Goal: Information Seeking & Learning: Learn about a topic

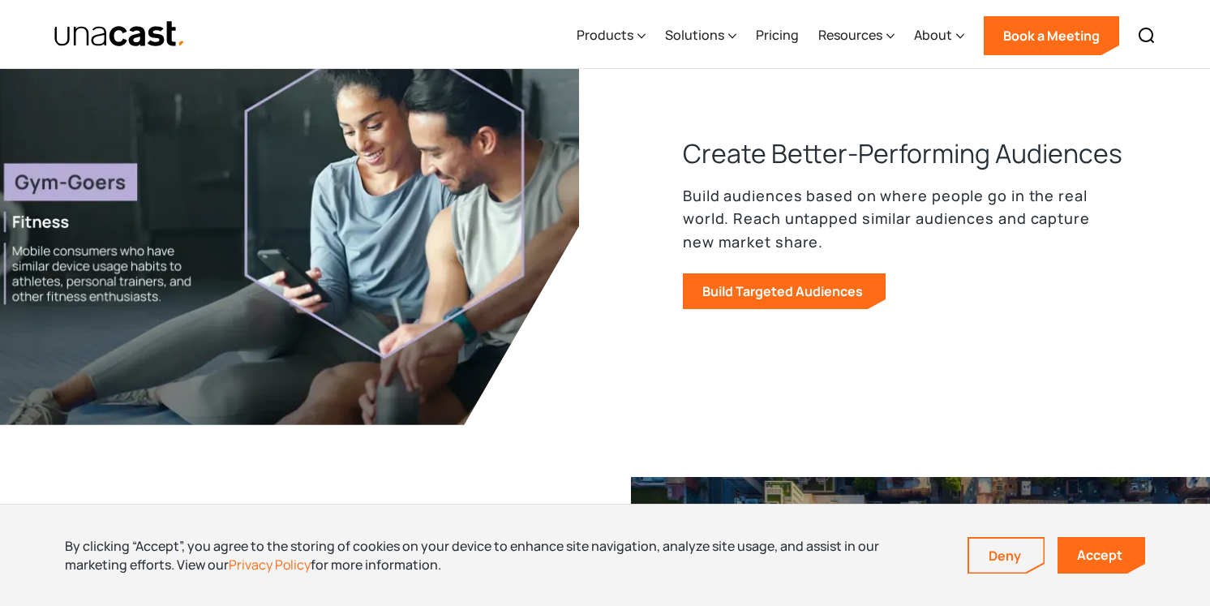
scroll to position [782, 0]
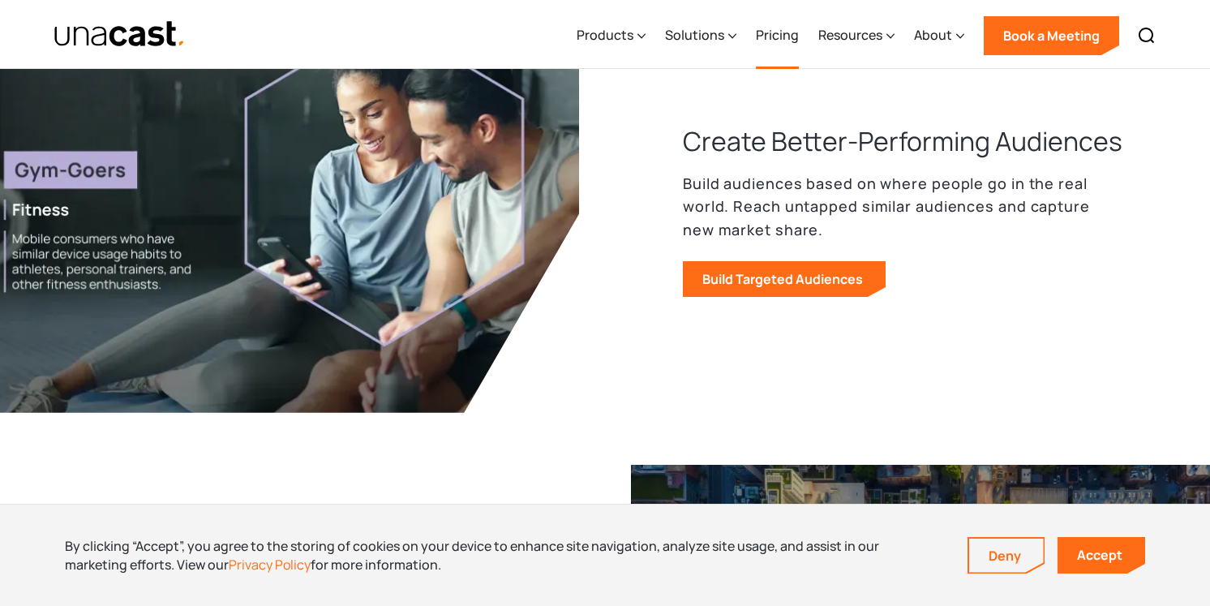
click at [781, 32] on link "Pricing" at bounding box center [777, 35] width 43 height 66
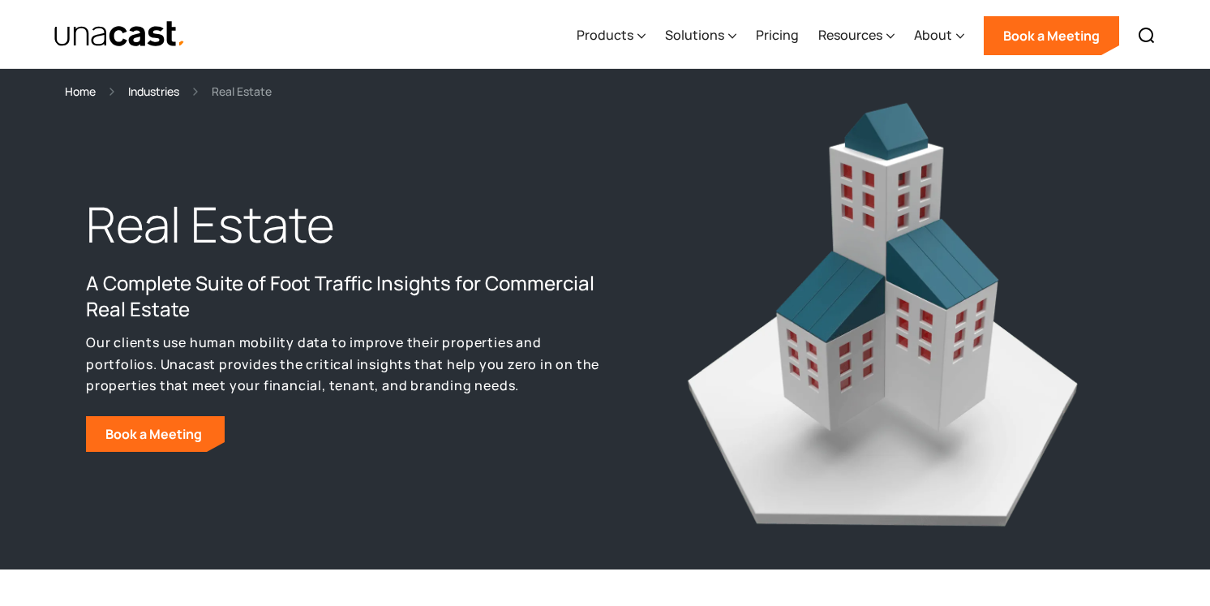
select select "**********"
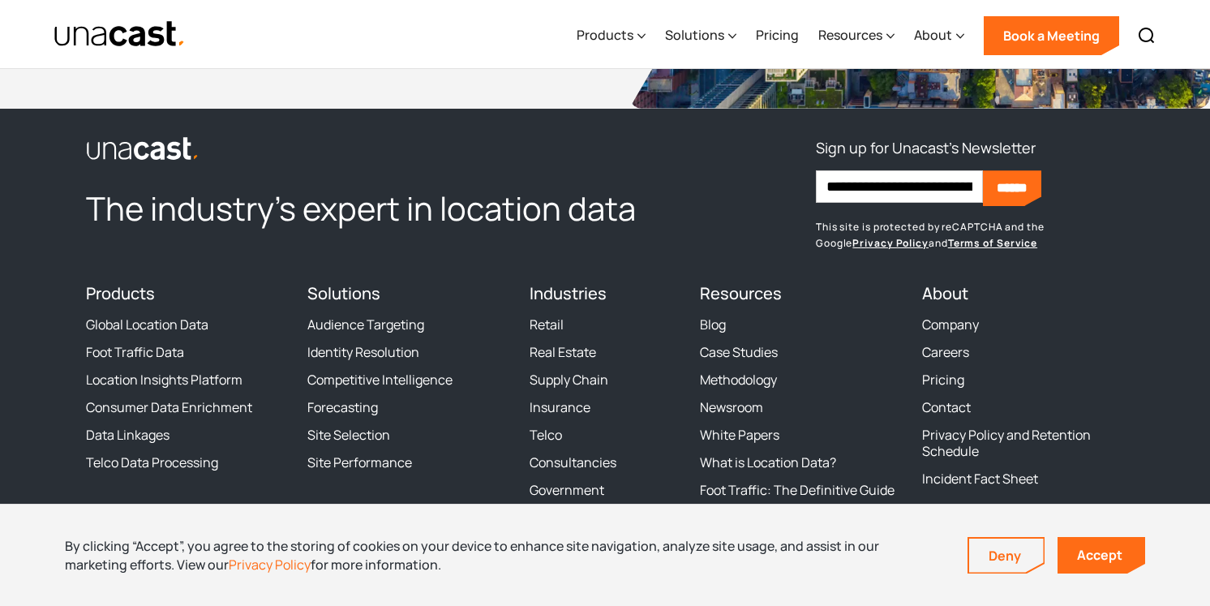
scroll to position [3534, 0]
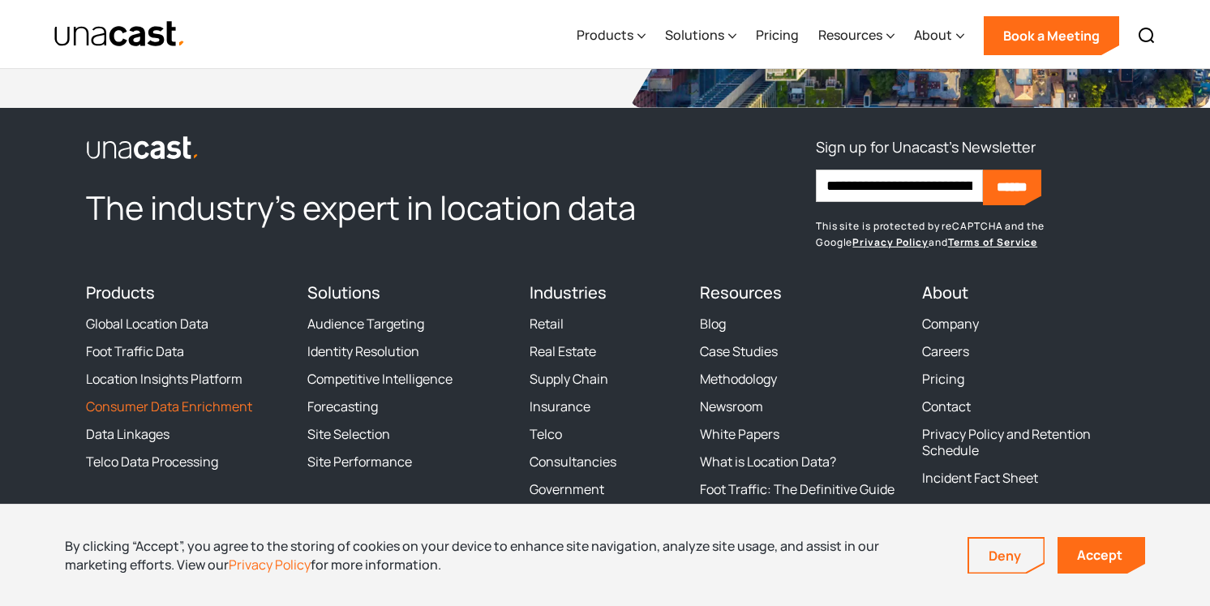
click at [203, 406] on link "Consumer Data Enrichment" at bounding box center [169, 406] width 166 height 16
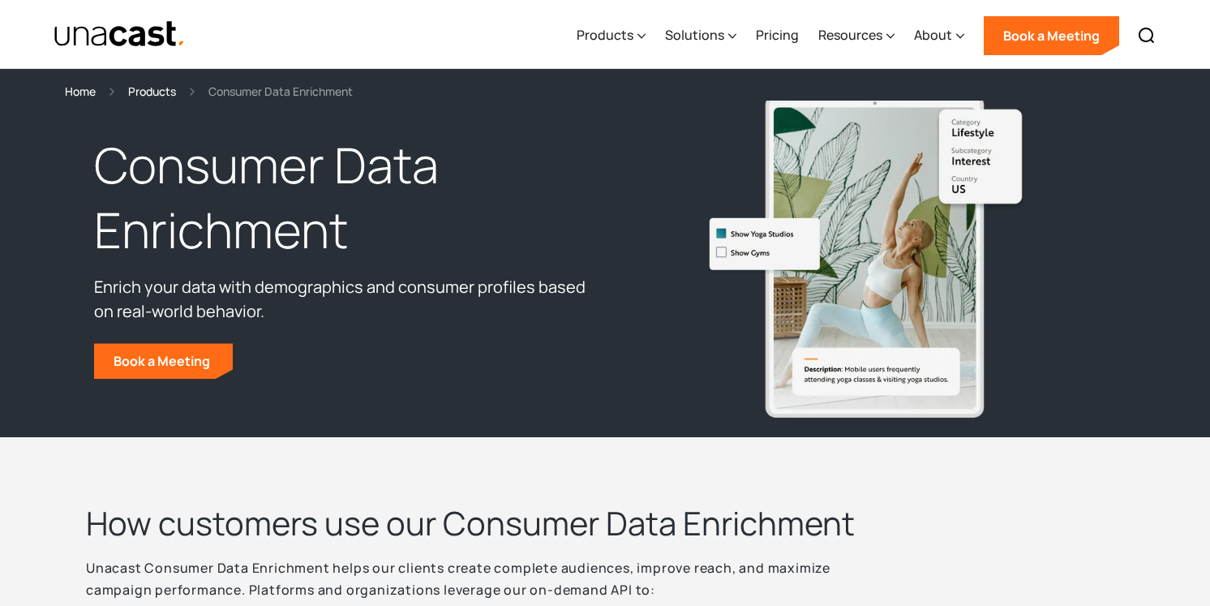
select select "**********"
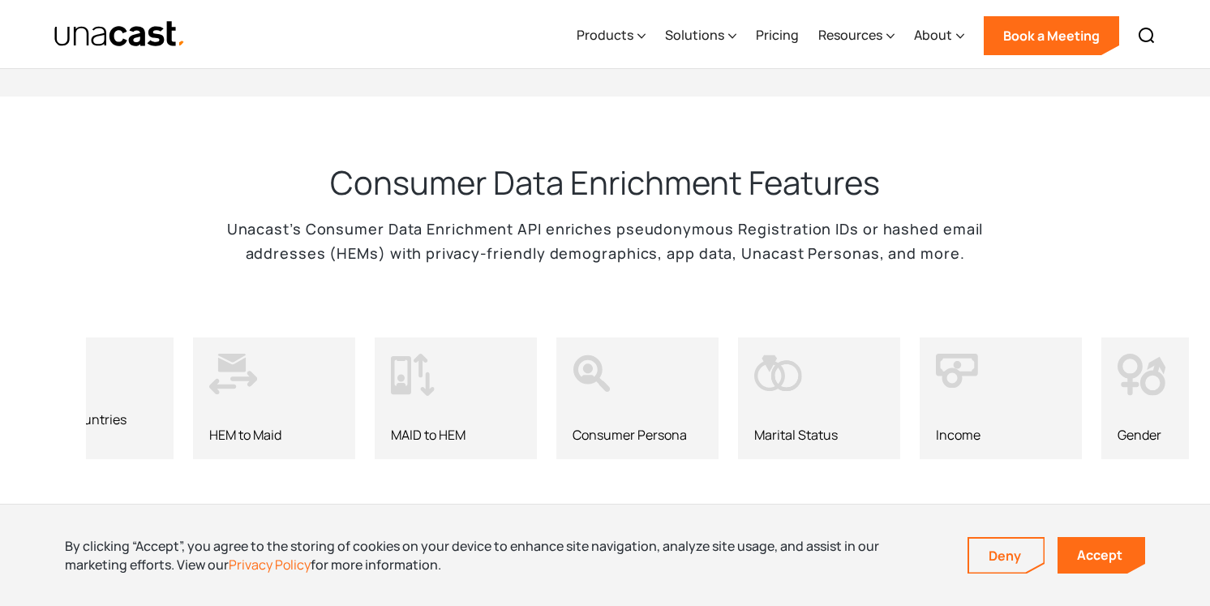
scroll to position [1489, 0]
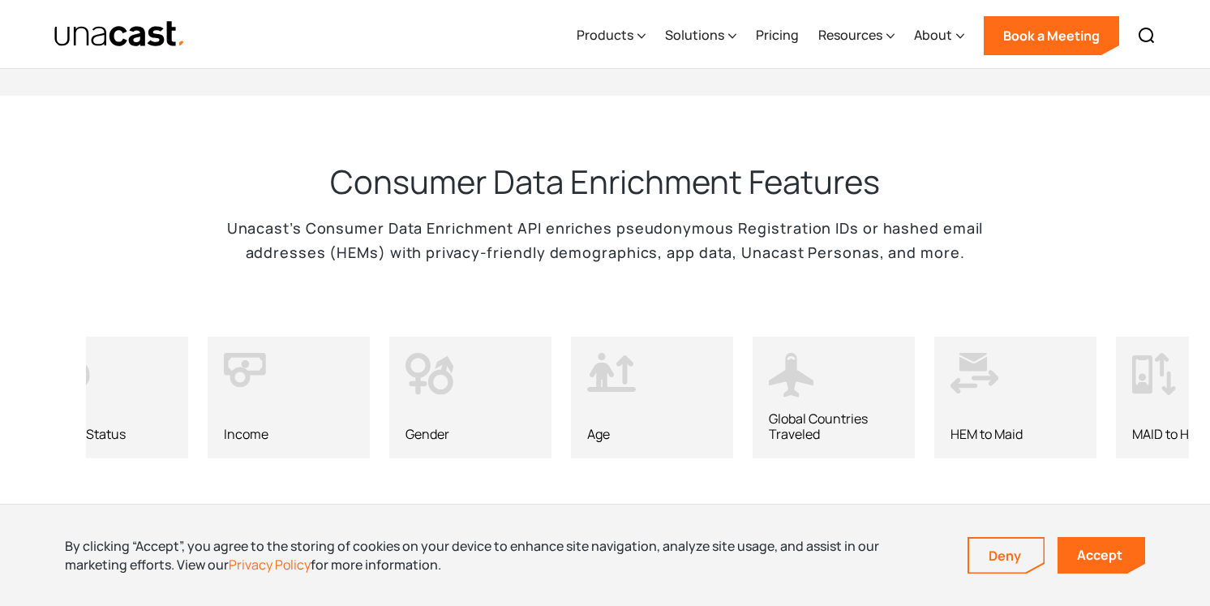
drag, startPoint x: 1149, startPoint y: 370, endPoint x: 778, endPoint y: 397, distance: 372.4
click at [778, 396] on icon at bounding box center [793, 378] width 49 height 51
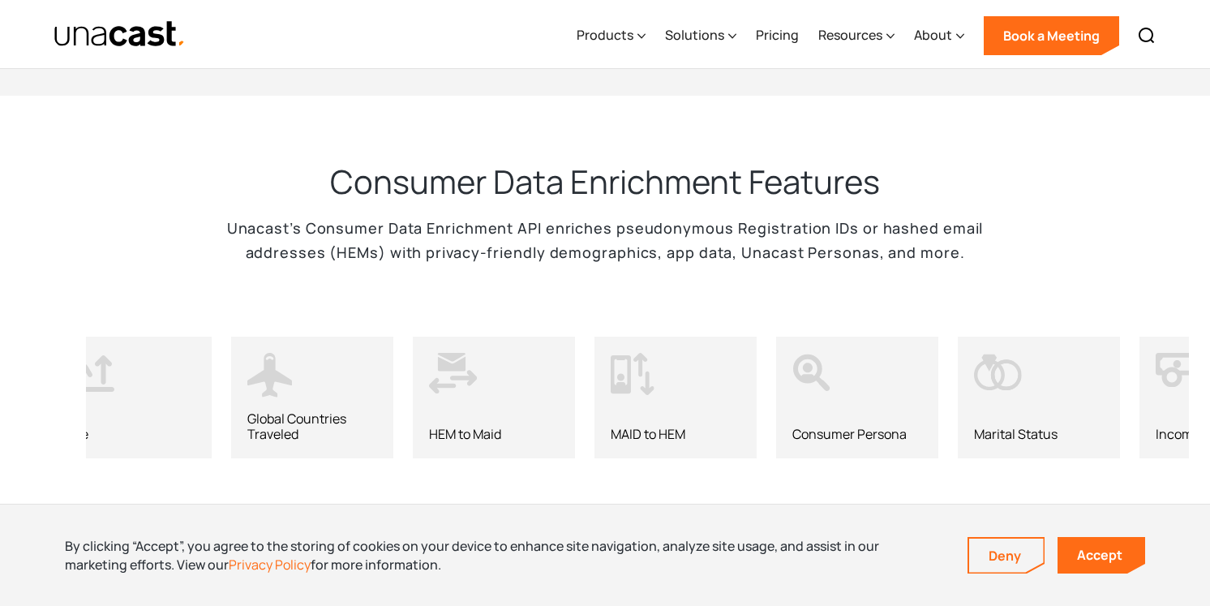
drag, startPoint x: 1031, startPoint y: 398, endPoint x: 341, endPoint y: 391, distance: 689.2
click at [341, 391] on div "Global Countries Traveled" at bounding box center [312, 397] width 162 height 122
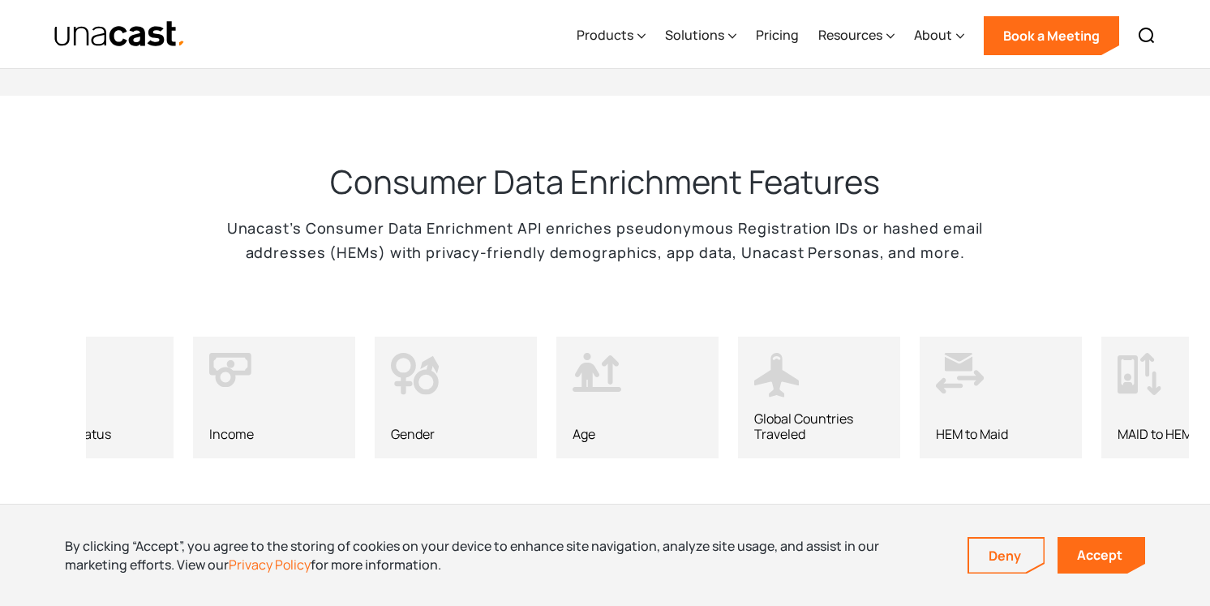
click at [1005, 386] on div "HEM to Maid" at bounding box center [1000, 397] width 162 height 122
click at [949, 353] on icon at bounding box center [960, 373] width 49 height 41
click at [1138, 365] on icon at bounding box center [1141, 377] width 49 height 48
